Goal: Communication & Community: Ask a question

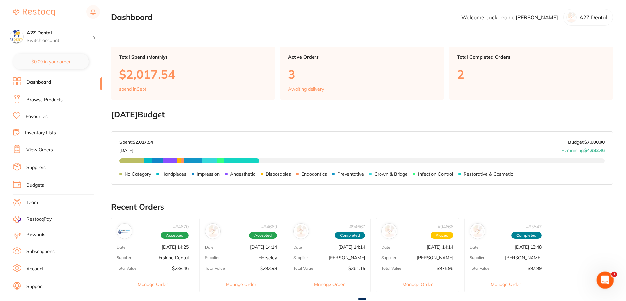
click at [603, 277] on icon "Open Intercom Messenger" at bounding box center [604, 278] width 11 height 11
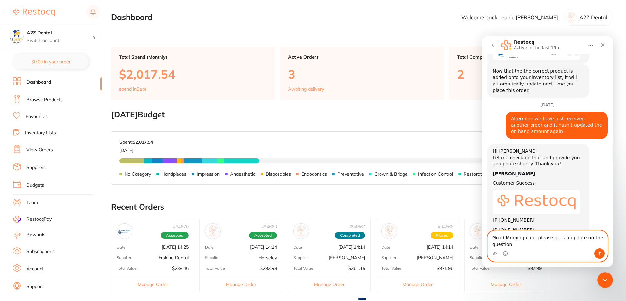
scroll to position [512, 0]
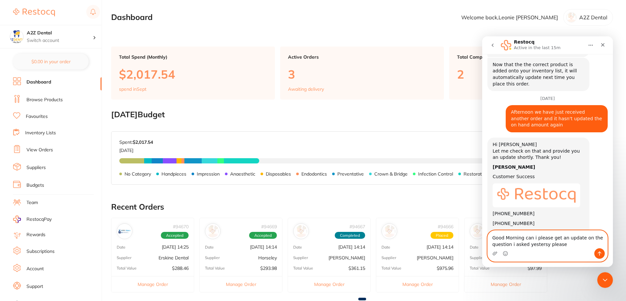
click at [541, 245] on textarea "Good Morning can i please get an update on the question i asked yestersy please" at bounding box center [548, 239] width 120 height 18
click at [565, 245] on textarea "Good Morning can i please get an update on the question i asked [DATE] please" at bounding box center [548, 239] width 120 height 18
type textarea "Good Morning can i please get an update on the question i asked [DATE] please"
click at [598, 253] on icon "Send a message…" at bounding box center [599, 253] width 5 height 5
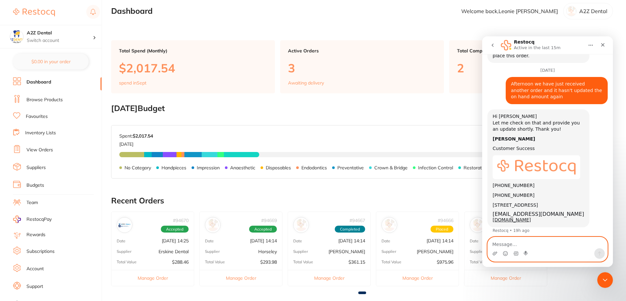
scroll to position [0, 0]
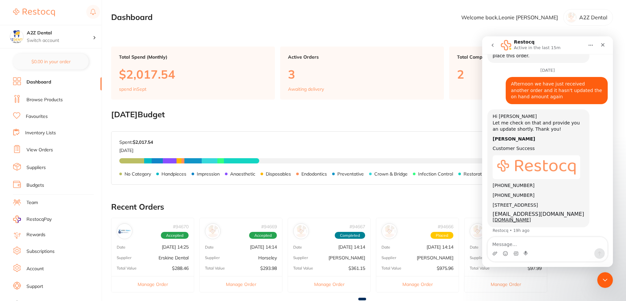
click at [43, 132] on link "Inventory Lists" at bounding box center [40, 133] width 31 height 7
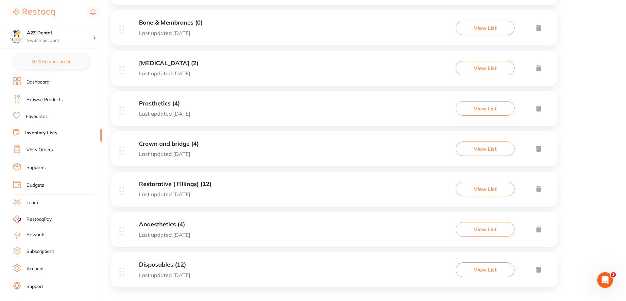
scroll to position [251, 0]
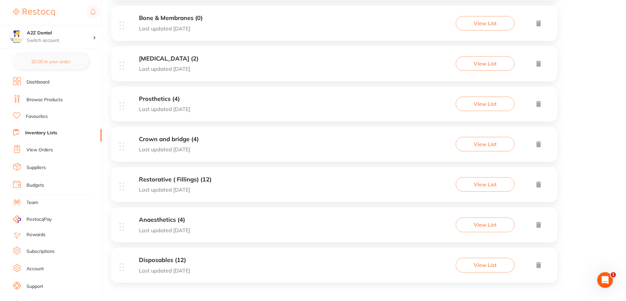
click at [161, 180] on h3 "Restorative ( Fillings) (12)" at bounding box center [175, 179] width 73 height 7
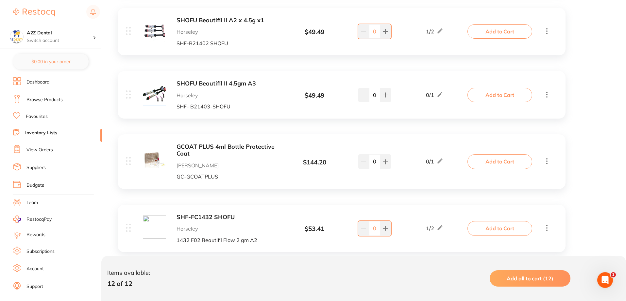
scroll to position [491, 0]
